Goal: Check status: Check status

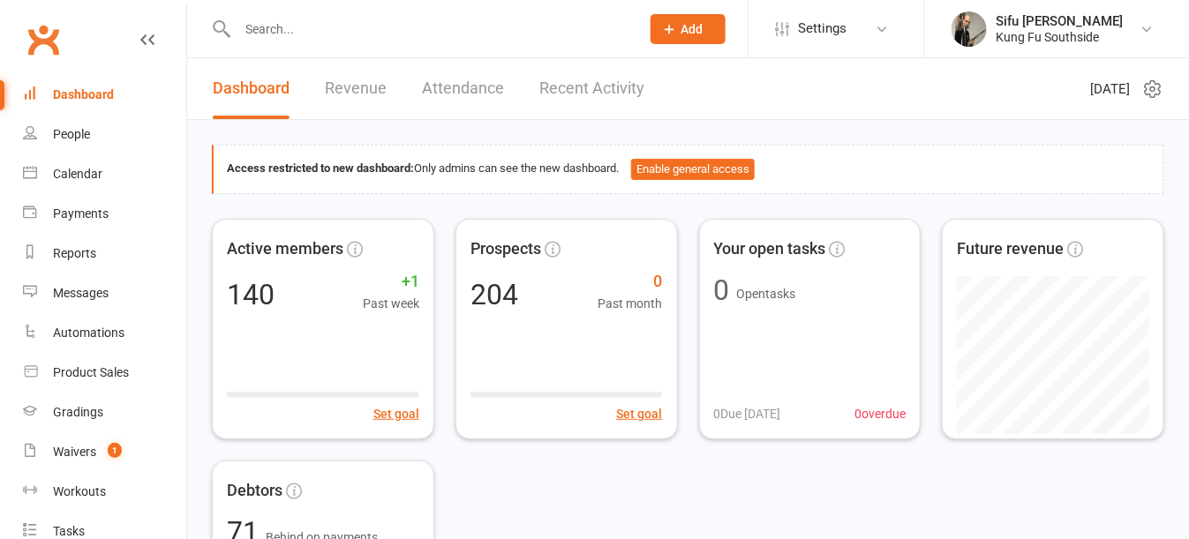
click at [268, 24] on input "text" at bounding box center [429, 29] width 395 height 25
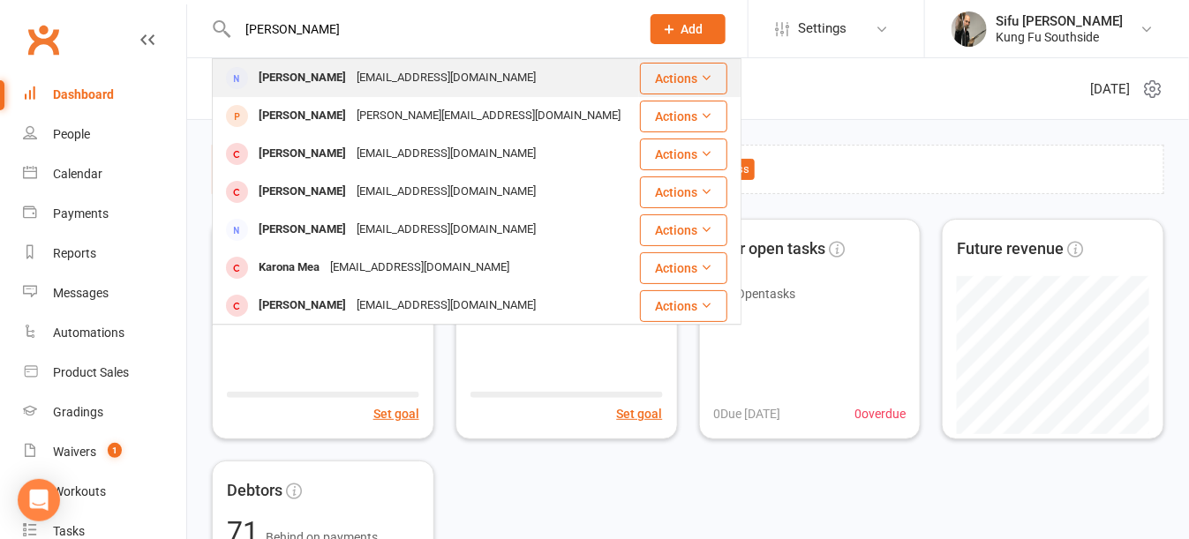
type input "[PERSON_NAME]"
click at [296, 70] on div "[PERSON_NAME]" at bounding box center [302, 78] width 98 height 26
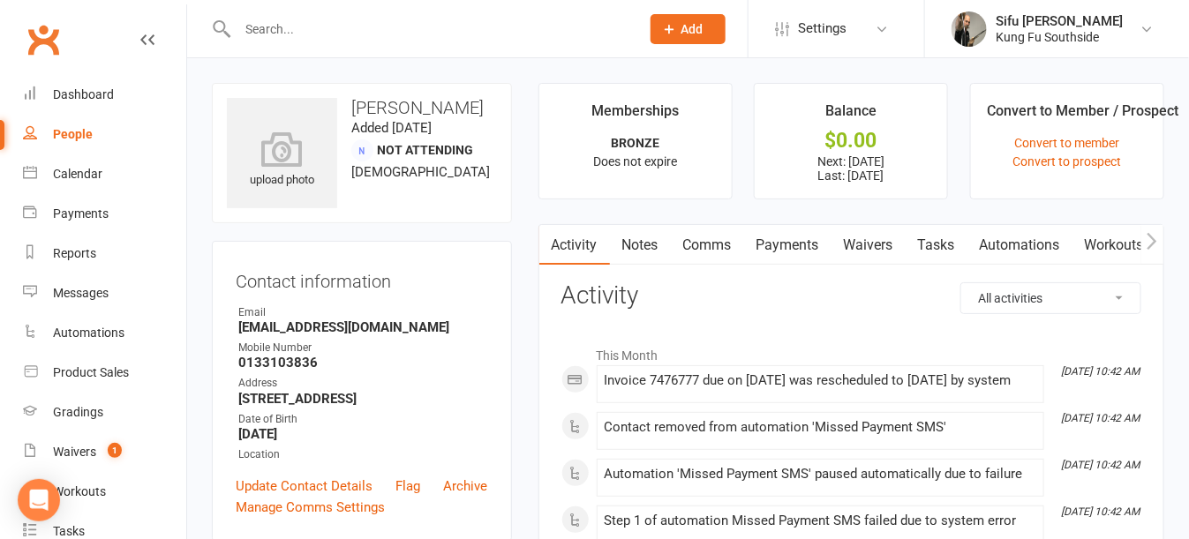
click at [820, 242] on link "Payments" at bounding box center [787, 245] width 87 height 41
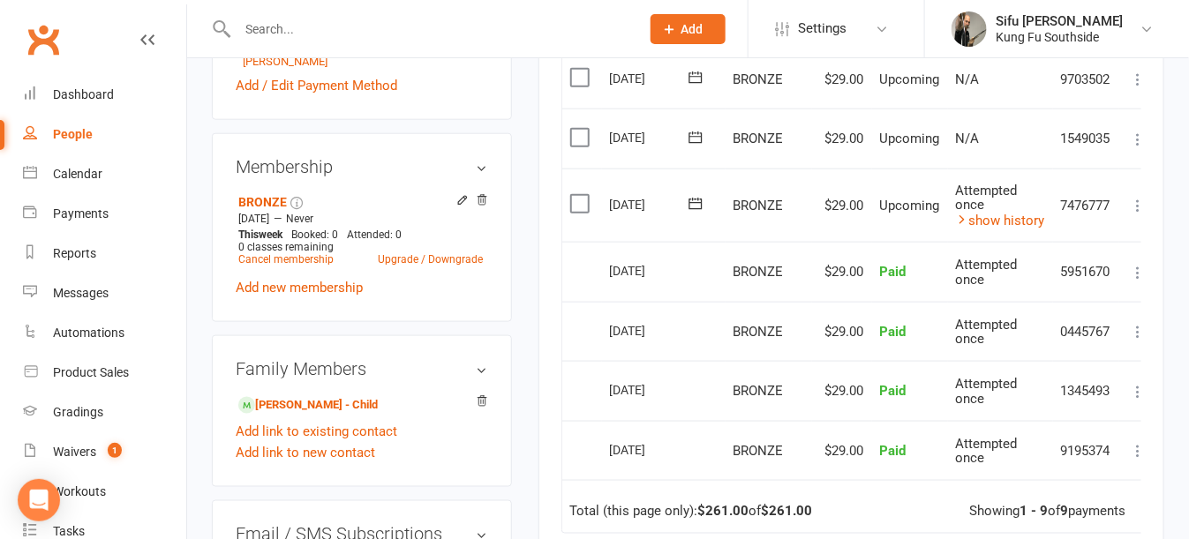
scroll to position [618, 0]
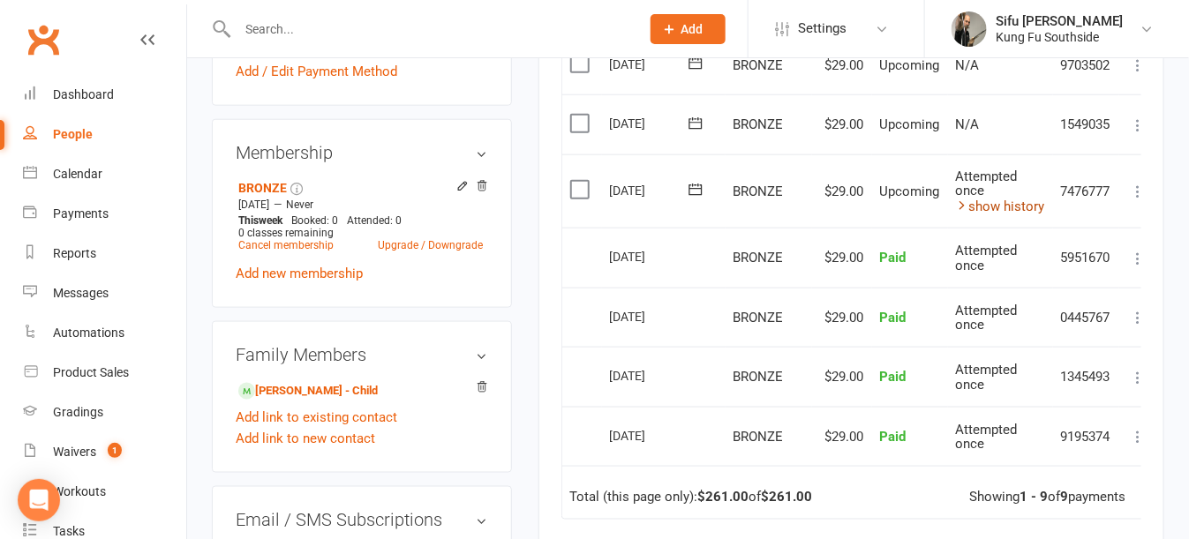
click at [985, 205] on link "show history" at bounding box center [1000, 207] width 89 height 16
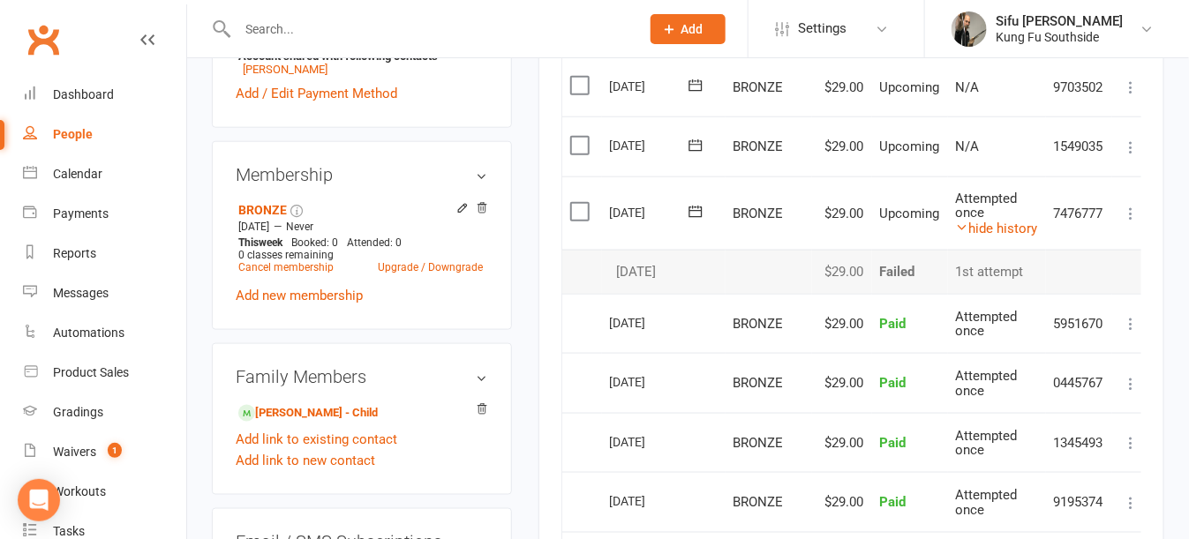
scroll to position [265, 0]
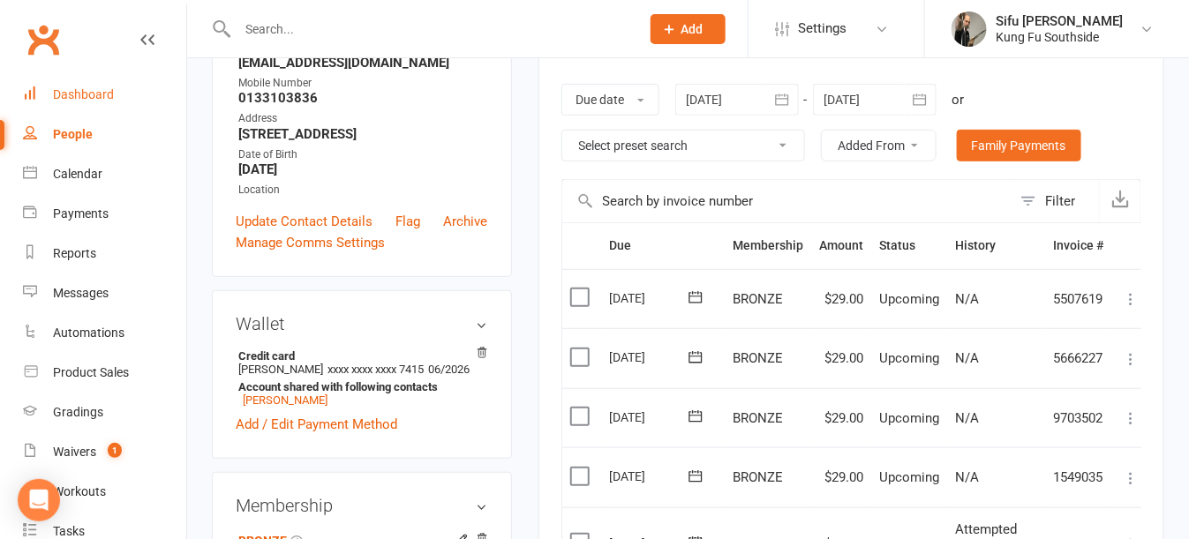
click at [69, 87] on div "Dashboard" at bounding box center [83, 94] width 61 height 14
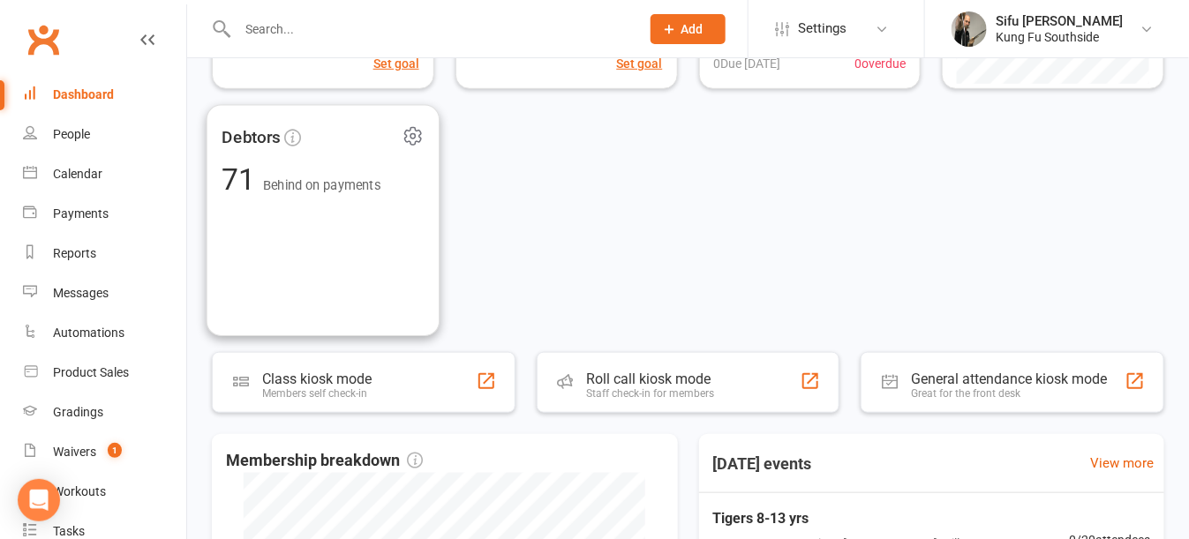
scroll to position [441, 0]
